Goal: Information Seeking & Learning: Compare options

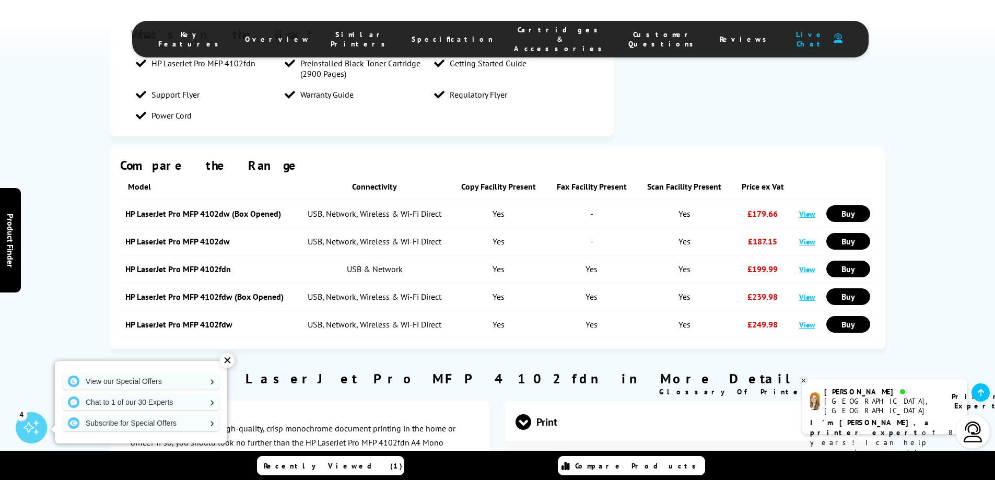
scroll to position [1149, 0]
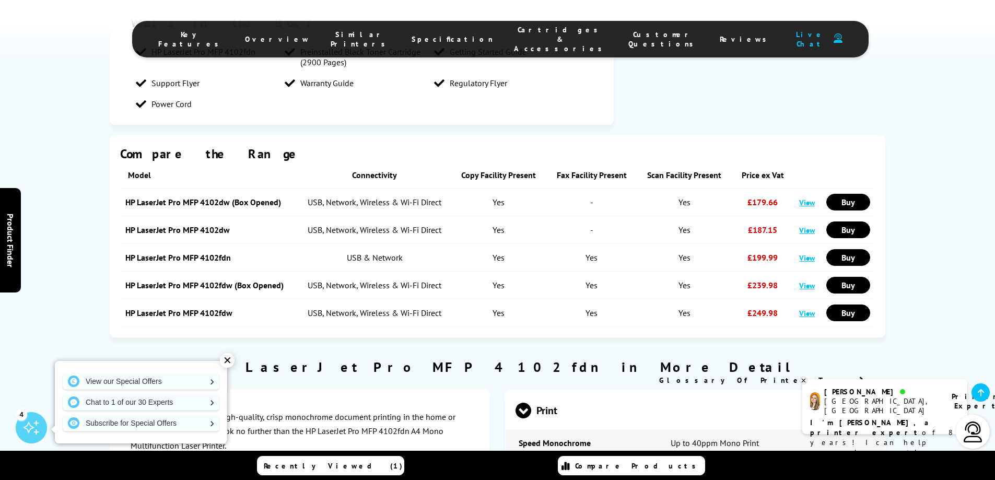
drag, startPoint x: 523, startPoint y: 18, endPoint x: 521, endPoint y: 27, distance: 9.6
click at [523, 19] on div "Key Features Overview Similar Printers Specification Cartridges & Accessories C…" at bounding box center [497, 31] width 995 height 63
click at [515, 36] on span "Cartridges & Accessories" at bounding box center [560, 39] width 93 height 28
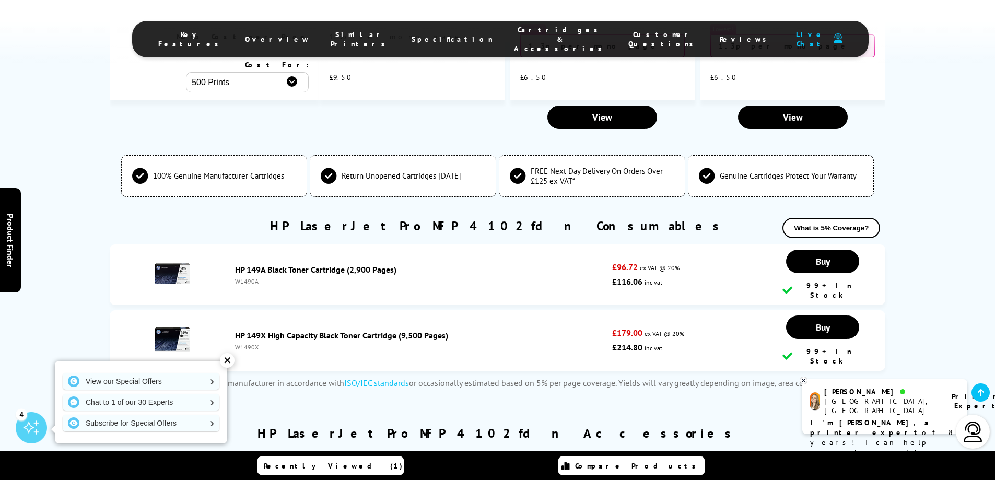
scroll to position [2691, 0]
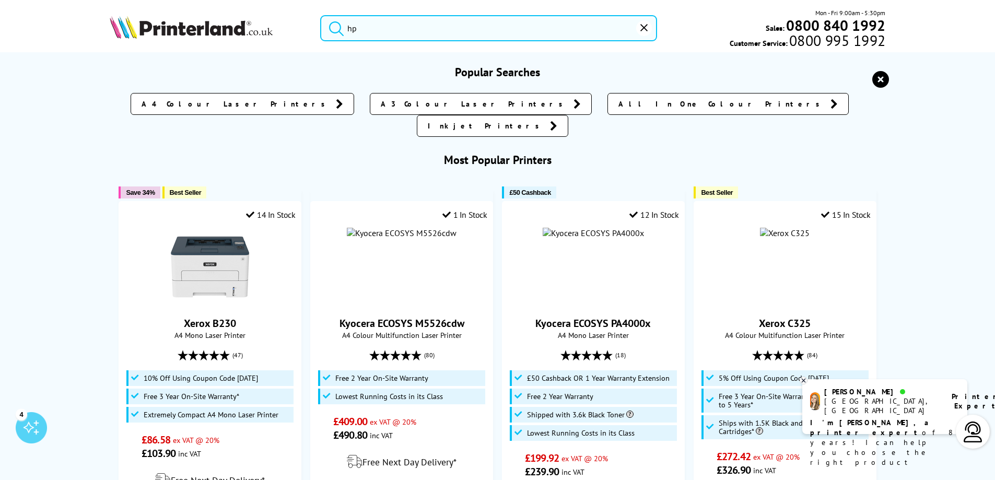
drag, startPoint x: 475, startPoint y: 32, endPoint x: 213, endPoint y: 25, distance: 261.7
click at [234, 25] on div "hp Mon - Fri 9:00am - 5:30pm Sales: 0800 840 1992 Customer Service: 0800 995 19…" at bounding box center [498, 31] width 836 height 46
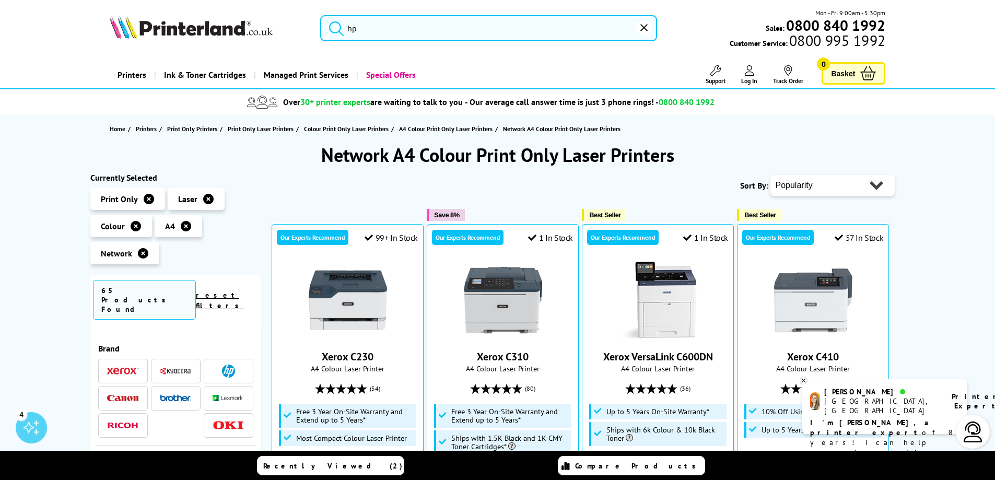
drag, startPoint x: 43, startPoint y: 280, endPoint x: 42, endPoint y: 287, distance: 6.4
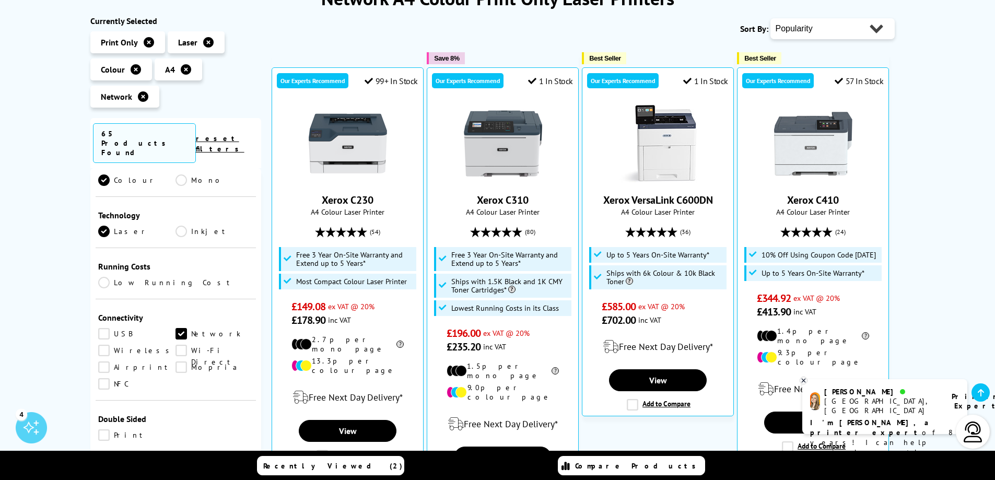
scroll to position [313, 0]
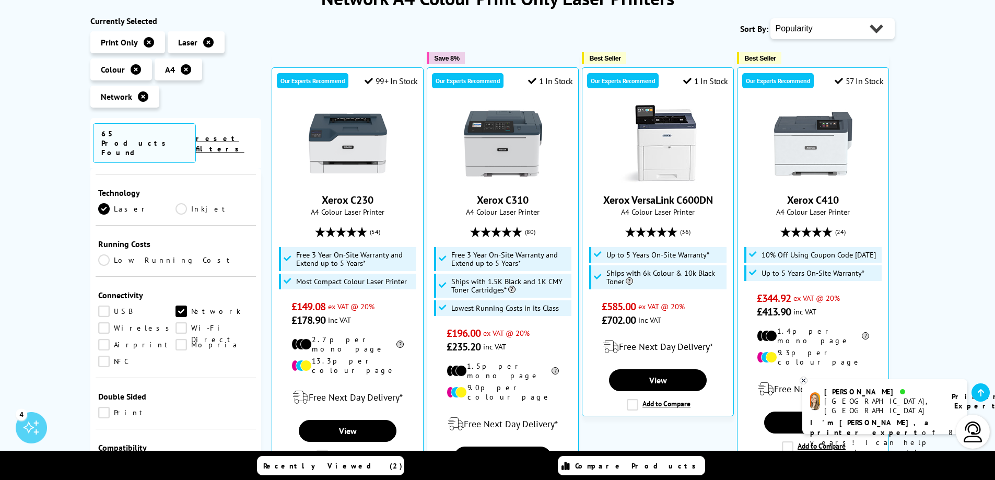
click at [105, 322] on link "Wireless" at bounding box center [137, 327] width 78 height 11
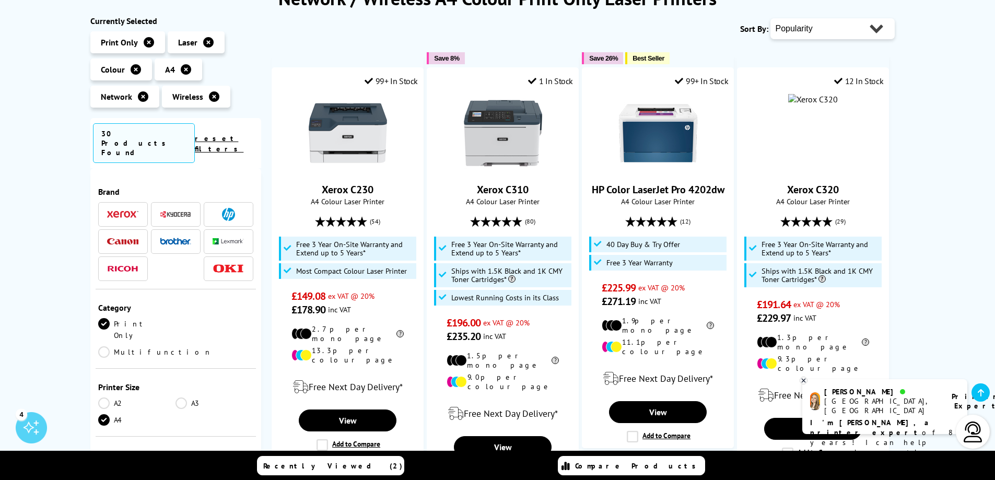
scroll to position [313, 0]
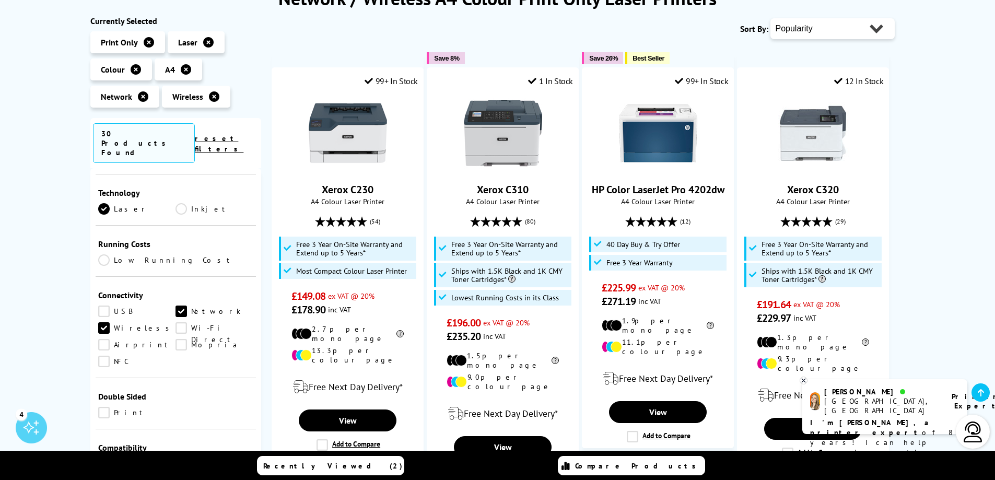
click at [104, 305] on link "USB" at bounding box center [137, 310] width 78 height 11
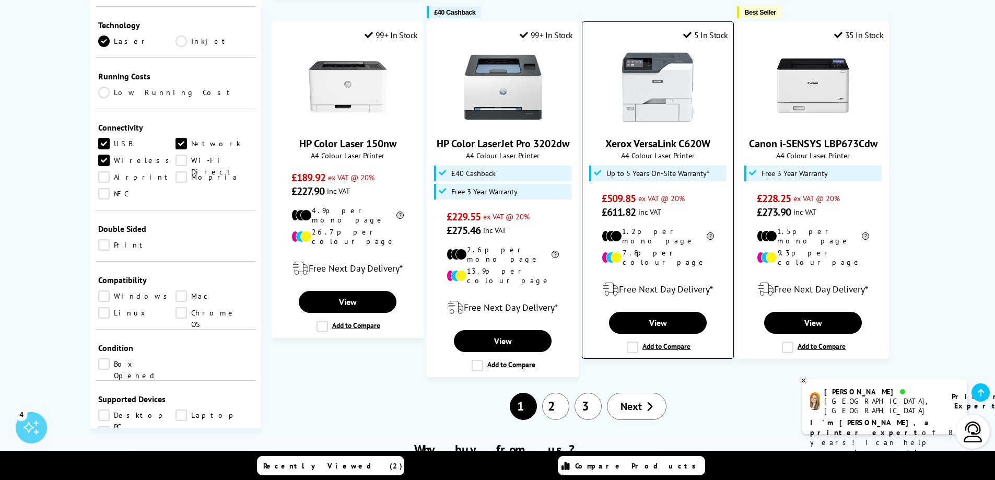
scroll to position [1044, 0]
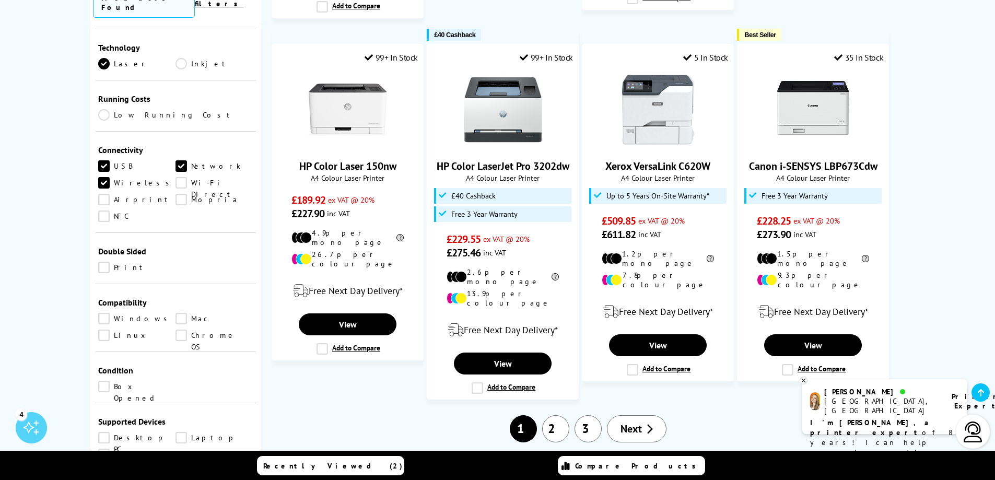
click at [558, 415] on link "2" at bounding box center [555, 428] width 27 height 27
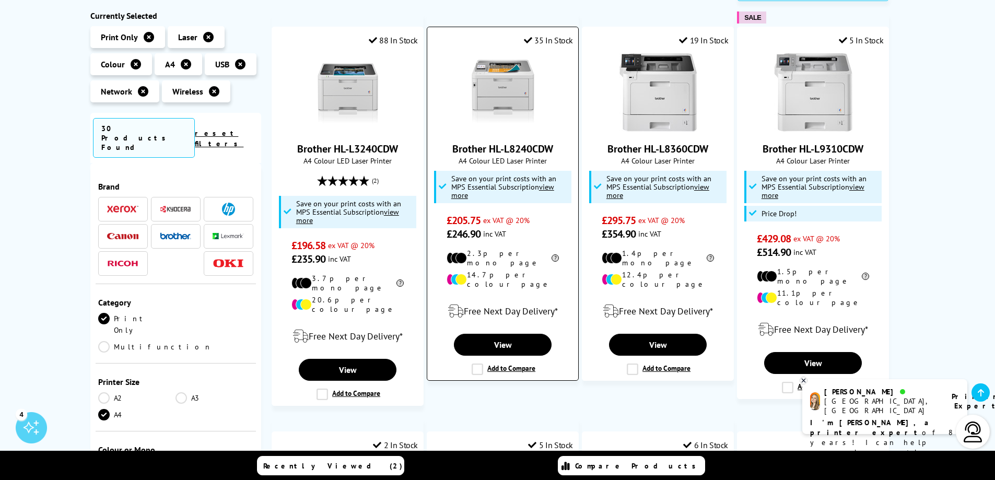
scroll to position [627, 0]
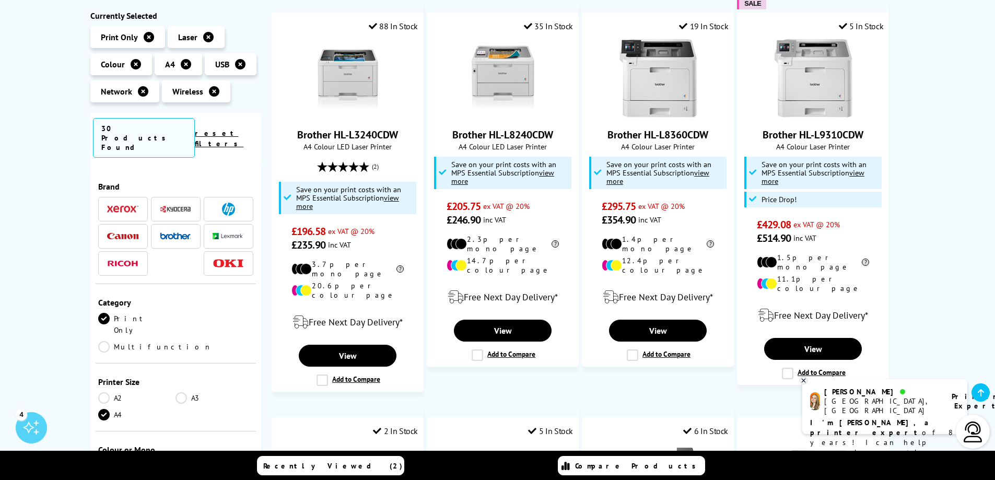
click at [233, 203] on span at bounding box center [228, 209] width 31 height 13
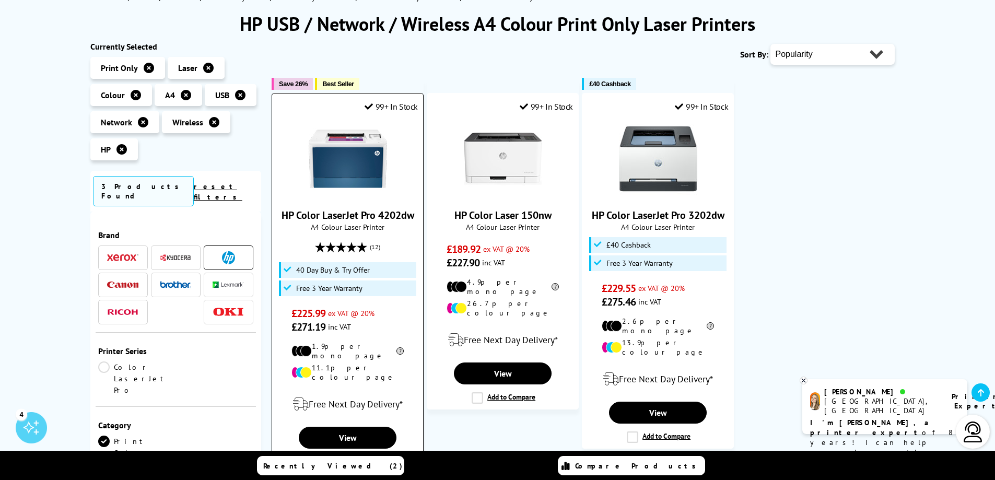
scroll to position [128, 0]
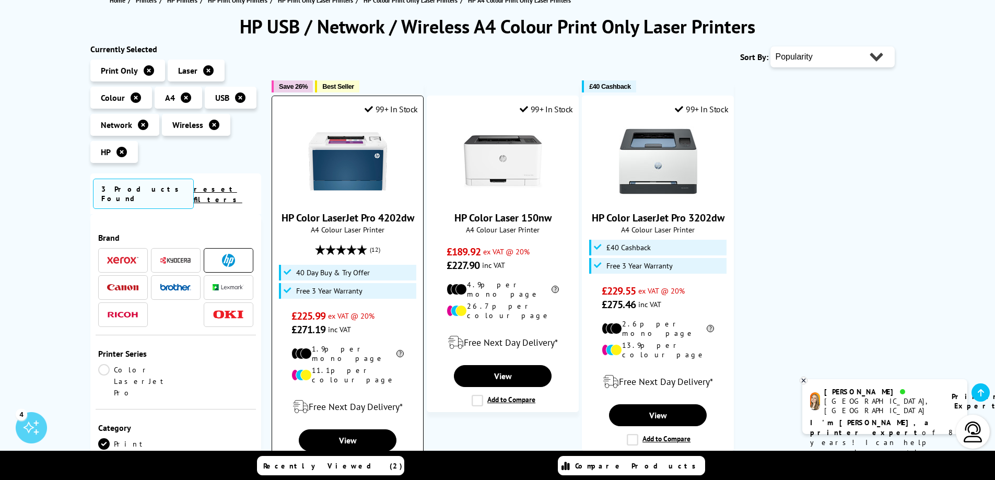
click at [355, 168] on img at bounding box center [348, 161] width 78 height 78
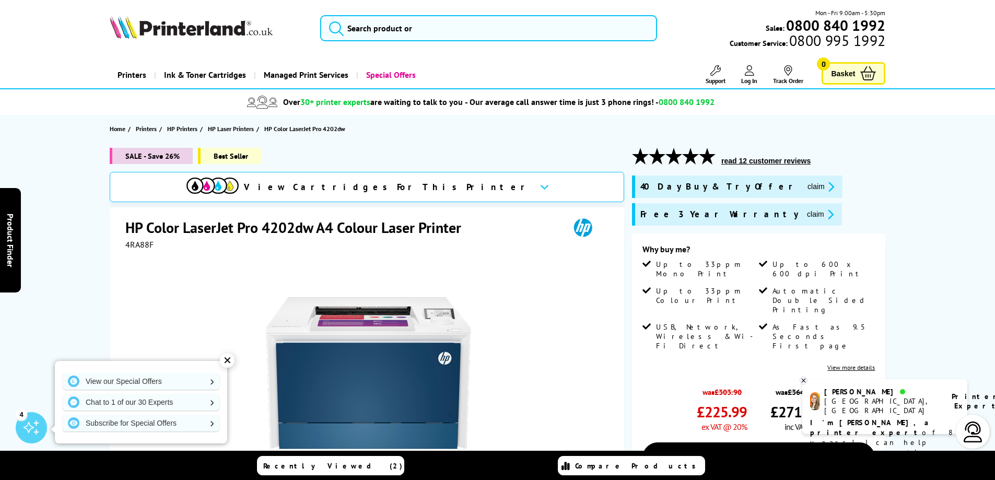
click at [825, 184] on icon "promo-description" at bounding box center [829, 186] width 9 height 11
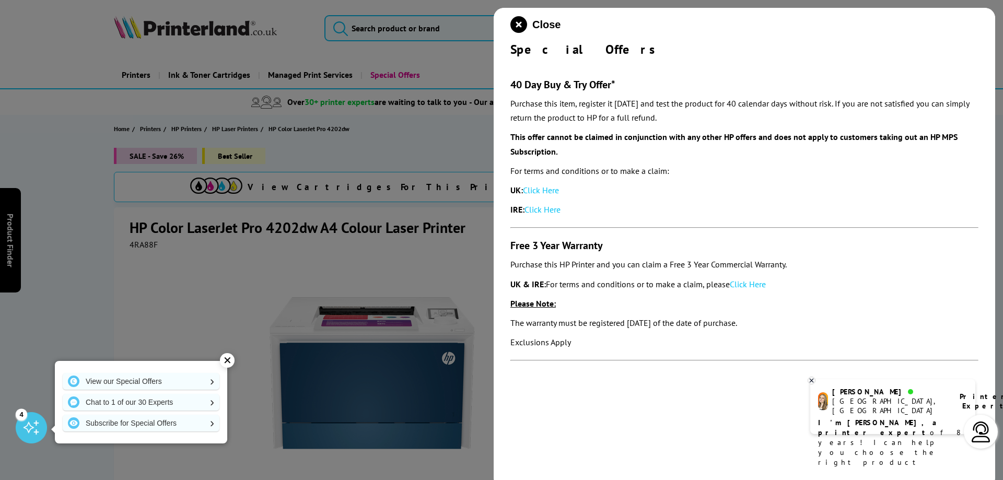
click at [377, 121] on div at bounding box center [501, 240] width 1003 height 480
click at [452, 61] on div at bounding box center [501, 240] width 1003 height 480
click at [520, 23] on icon "close modal" at bounding box center [518, 24] width 17 height 17
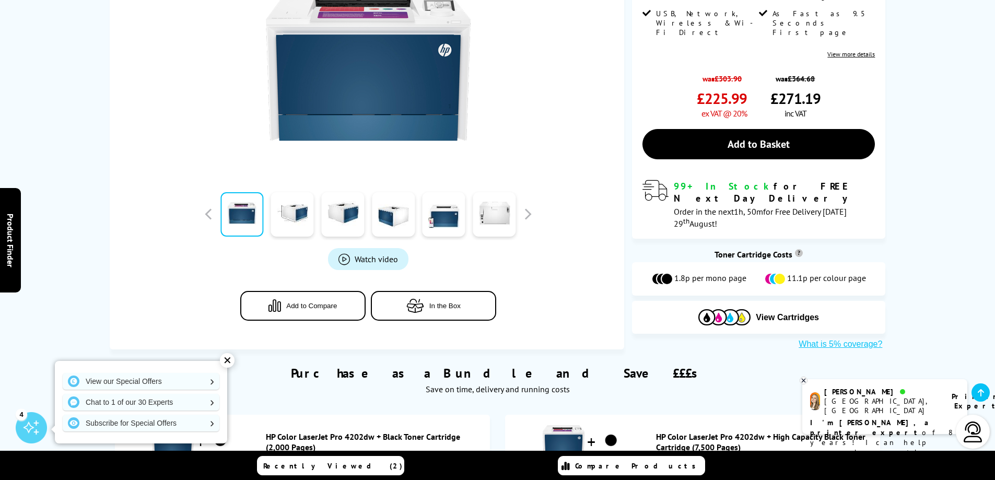
scroll to position [110, 0]
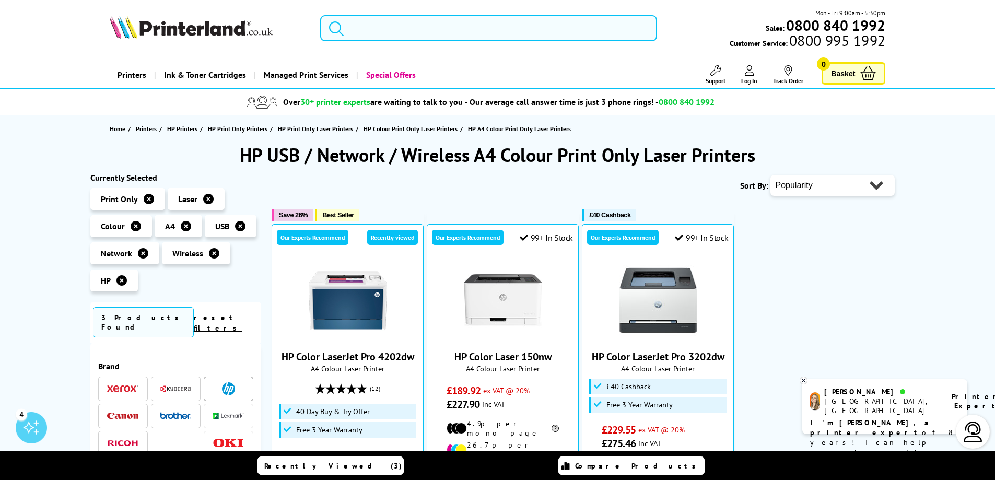
click at [433, 36] on input "search" at bounding box center [488, 28] width 337 height 26
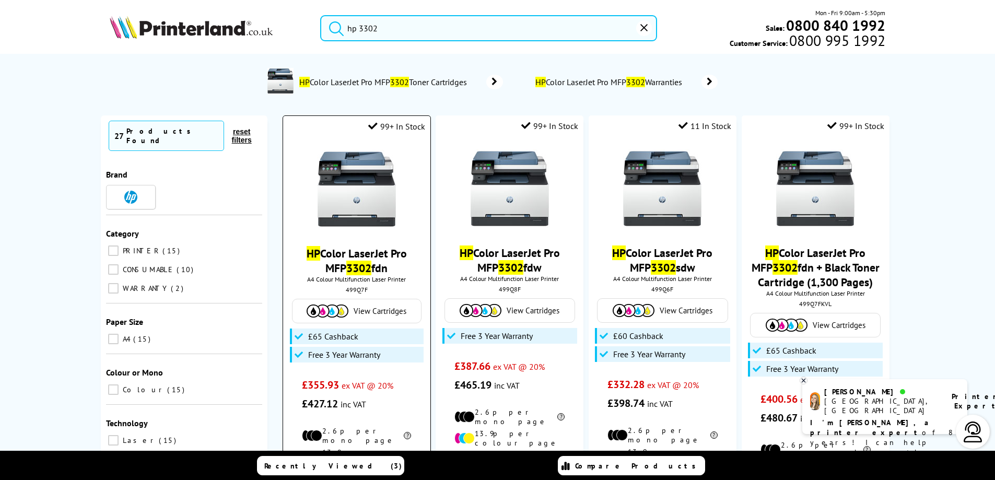
type input "hp 3302"
click at [362, 202] on img at bounding box center [356, 189] width 78 height 78
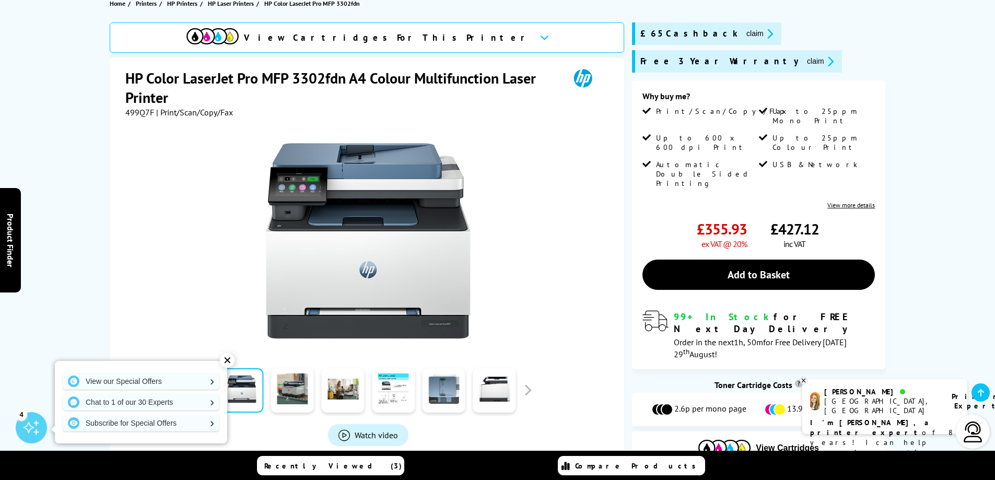
scroll to position [157, 0]
